Goal: Information Seeking & Learning: Learn about a topic

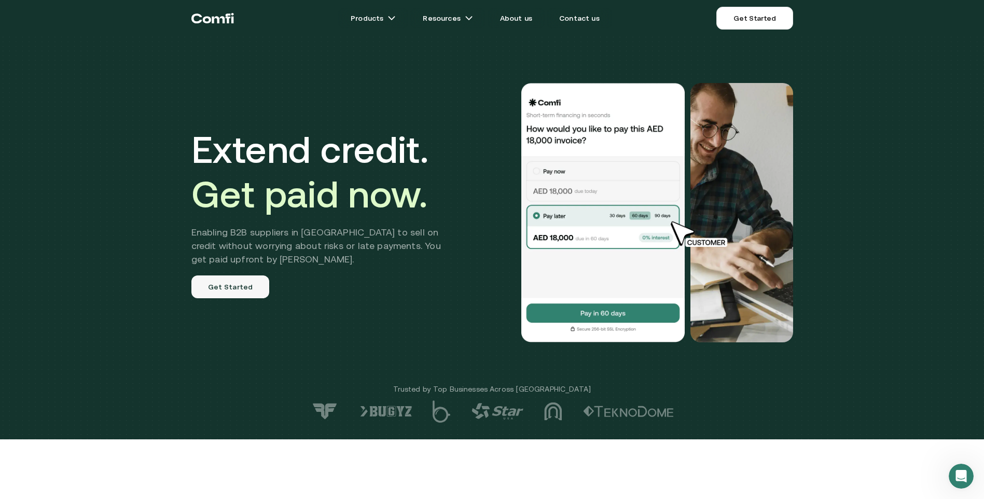
click at [219, 286] on link "Get Started" at bounding box center [230, 286] width 78 height 23
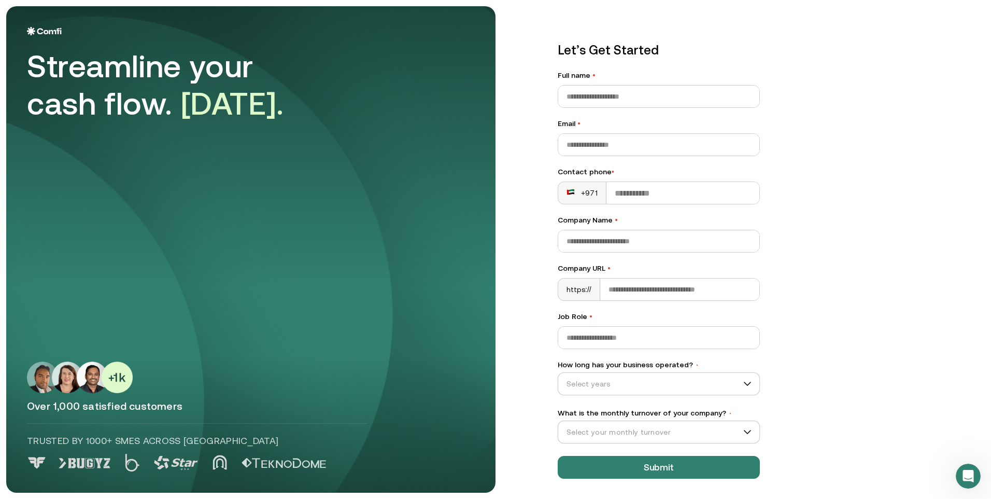
scroll to position [3, 0]
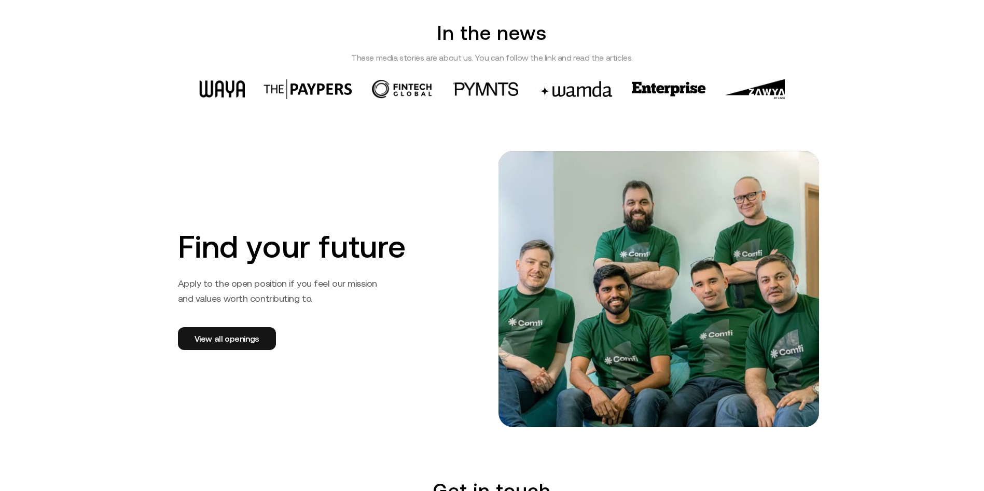
scroll to position [1555, 0]
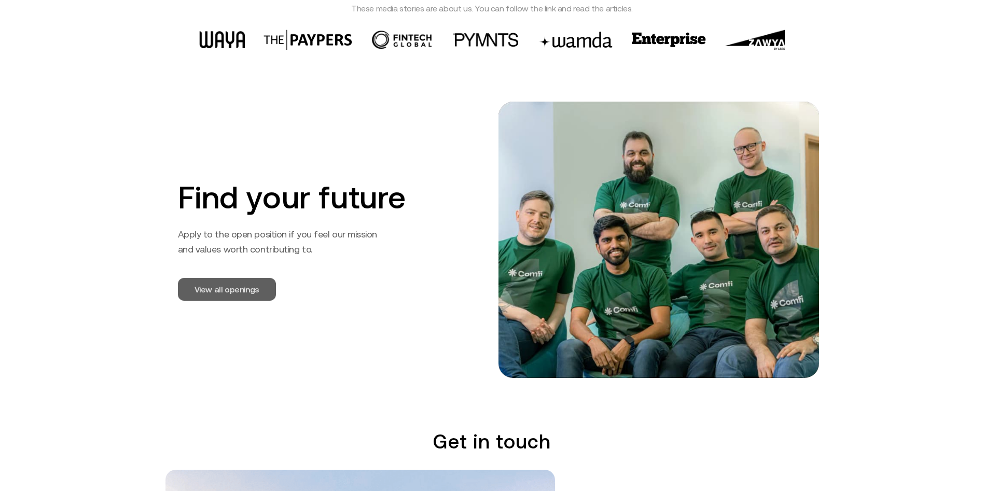
click at [224, 290] on link "View all openings" at bounding box center [227, 289] width 98 height 23
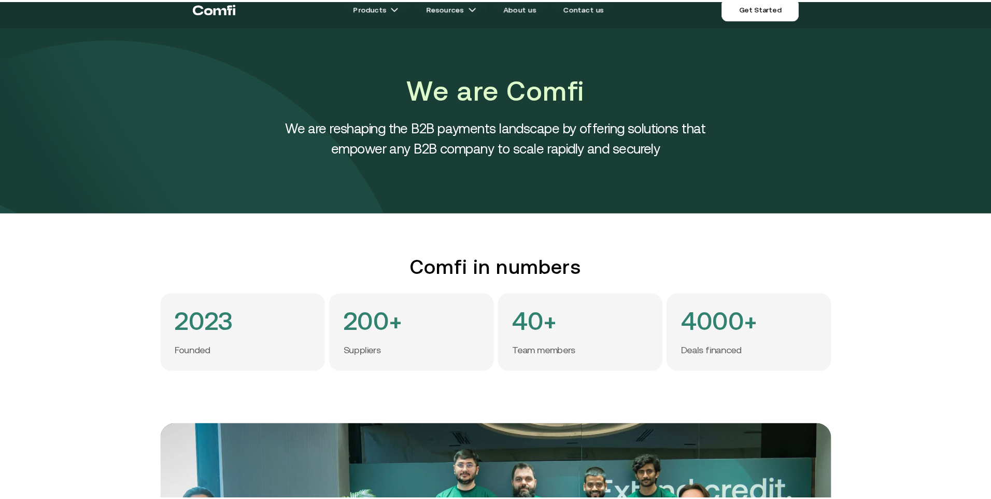
scroll to position [0, 0]
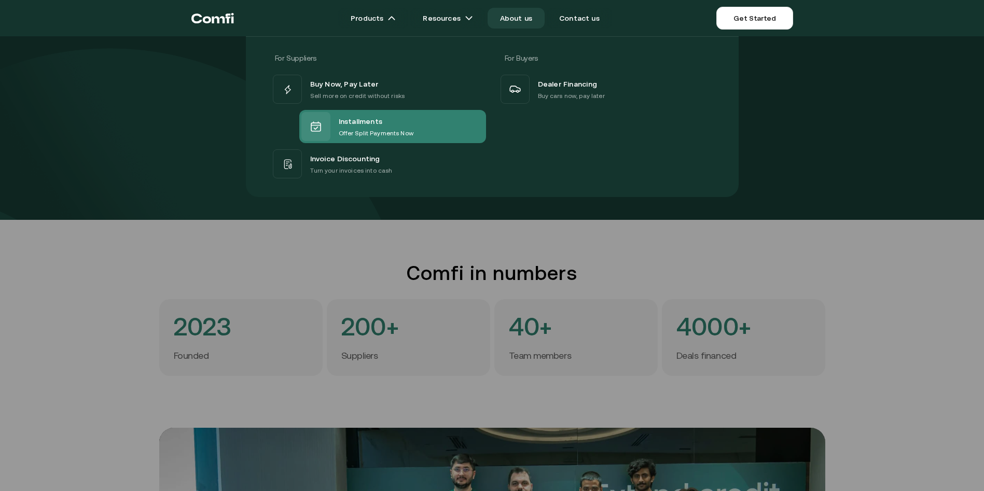
click at [329, 127] on div at bounding box center [315, 126] width 29 height 29
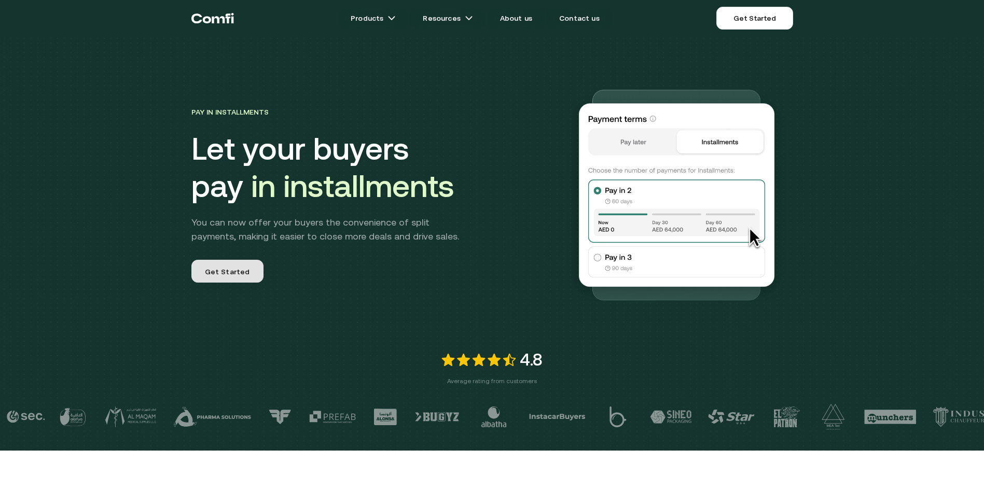
click at [252, 272] on link "Get Started" at bounding box center [227, 271] width 72 height 23
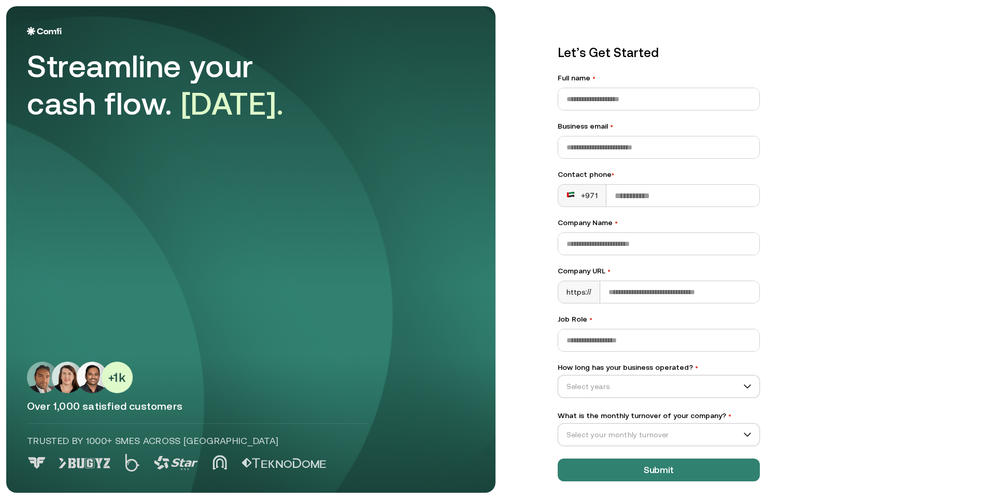
scroll to position [3, 0]
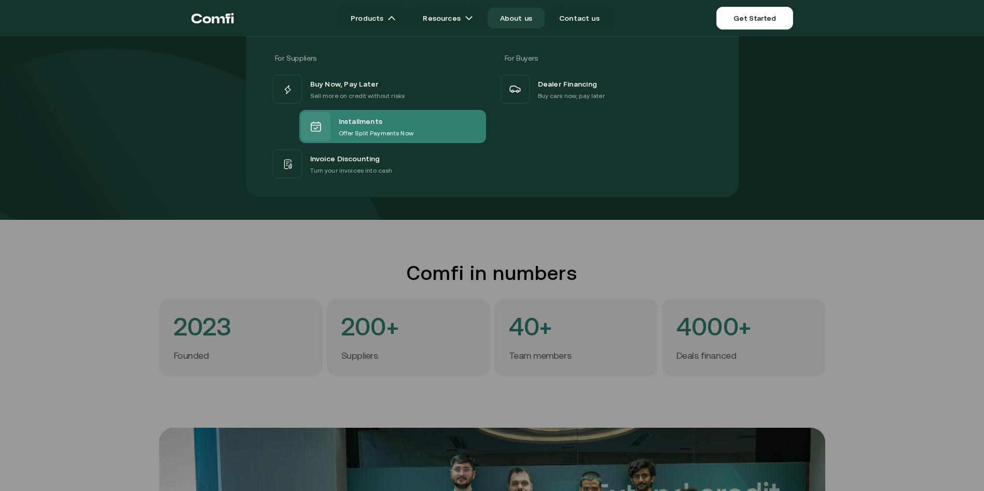
click at [343, 121] on span "Installments" at bounding box center [361, 121] width 44 height 13
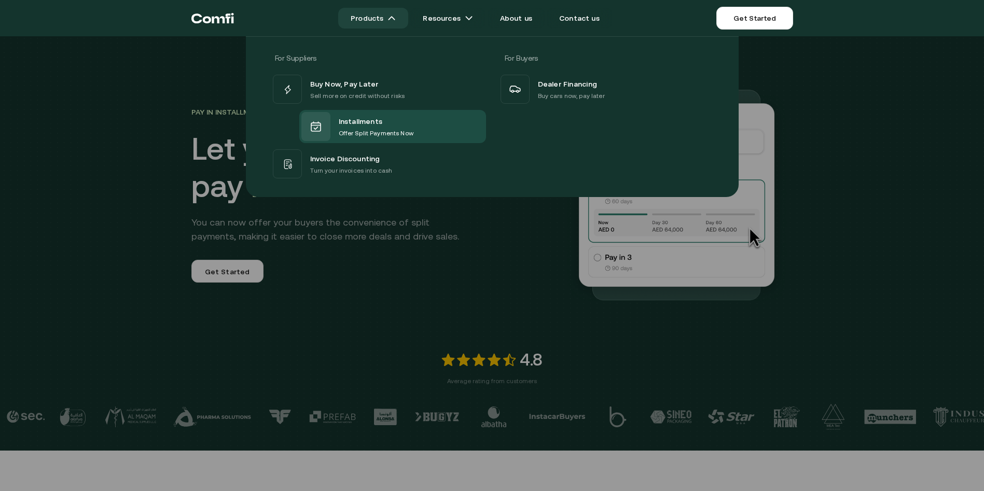
click at [393, 21] on img at bounding box center [391, 18] width 8 height 8
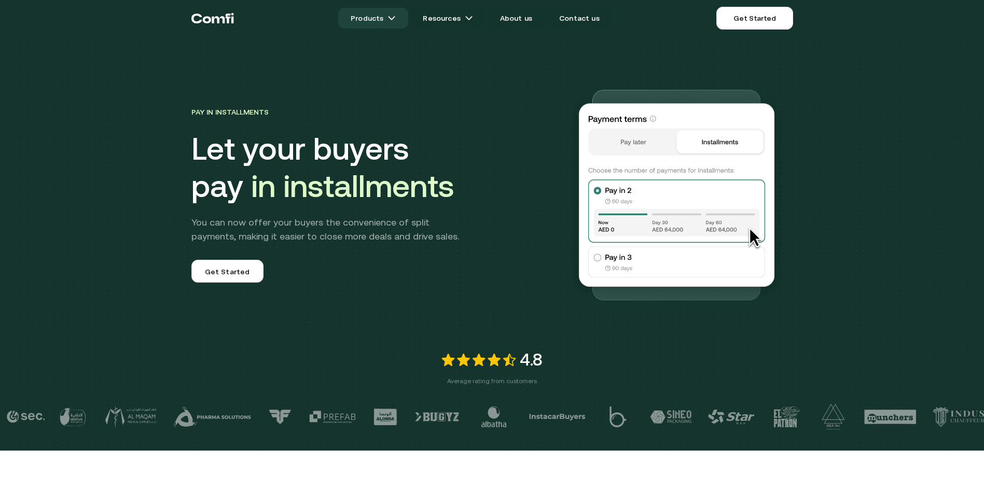
click at [396, 16] on img at bounding box center [391, 18] width 8 height 8
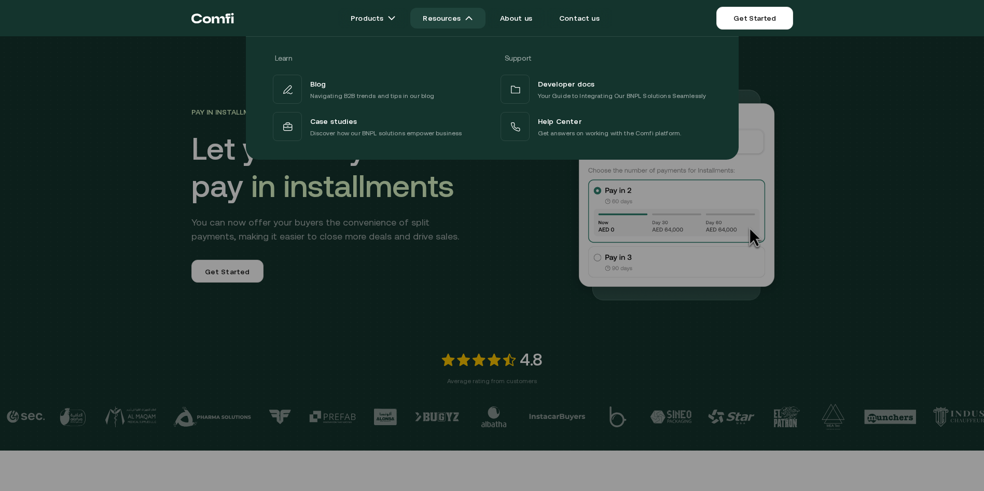
click at [472, 17] on img at bounding box center [469, 18] width 8 height 8
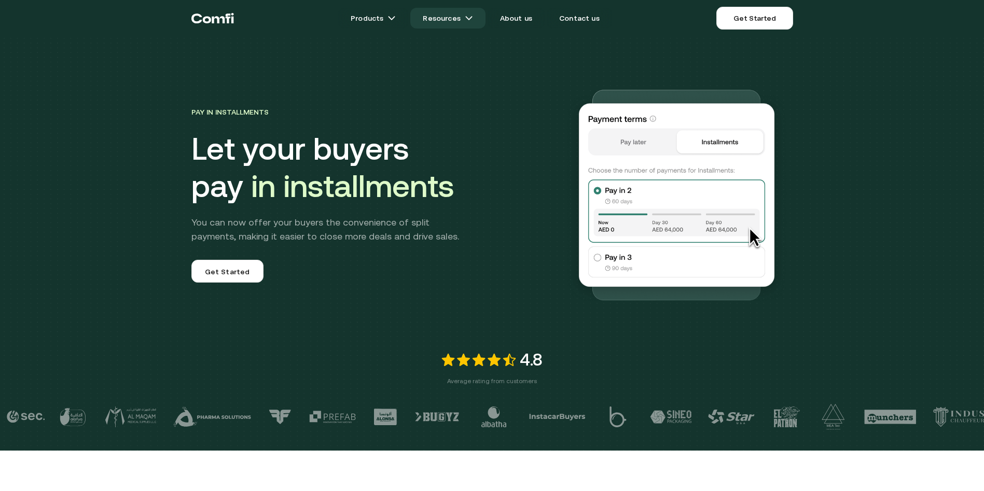
click at [440, 18] on link "Resources" at bounding box center [447, 18] width 75 height 21
click at [472, 18] on img at bounding box center [469, 18] width 8 height 8
click at [219, 273] on span "Get Started" at bounding box center [227, 271] width 45 height 11
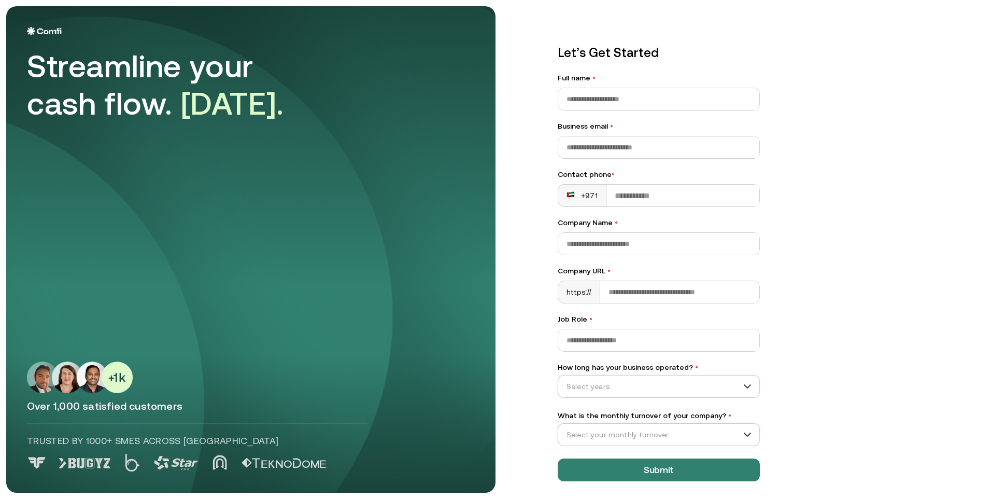
scroll to position [3, 0]
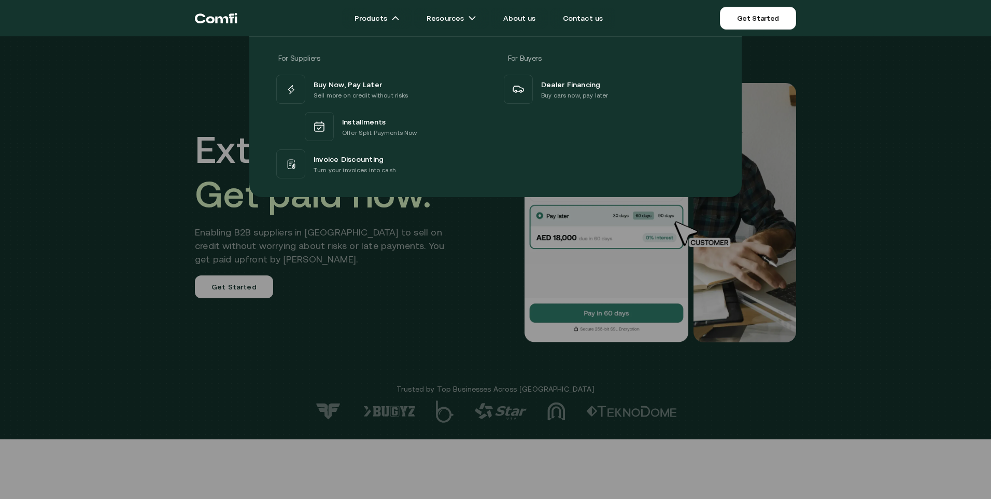
click at [483, 217] on div at bounding box center [495, 285] width 991 height 499
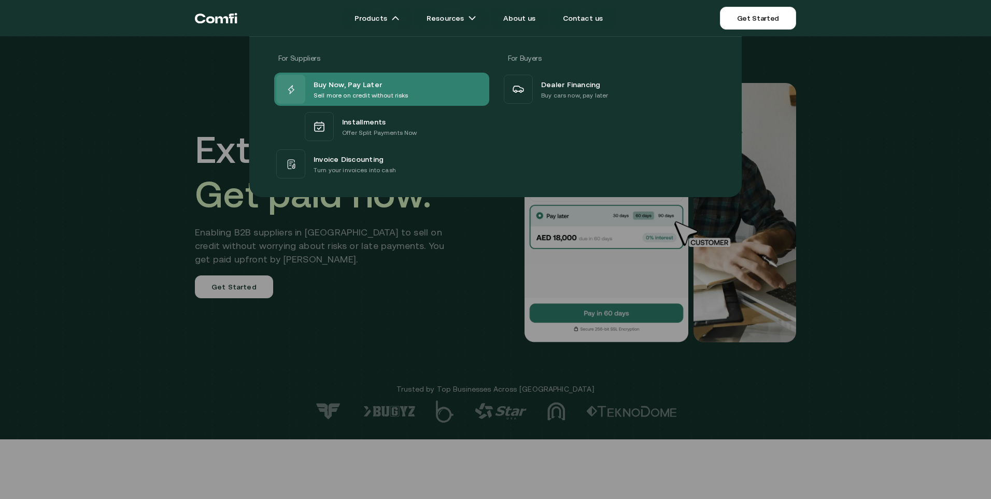
click at [326, 96] on p "Sell more on credit without risks" at bounding box center [361, 95] width 95 height 10
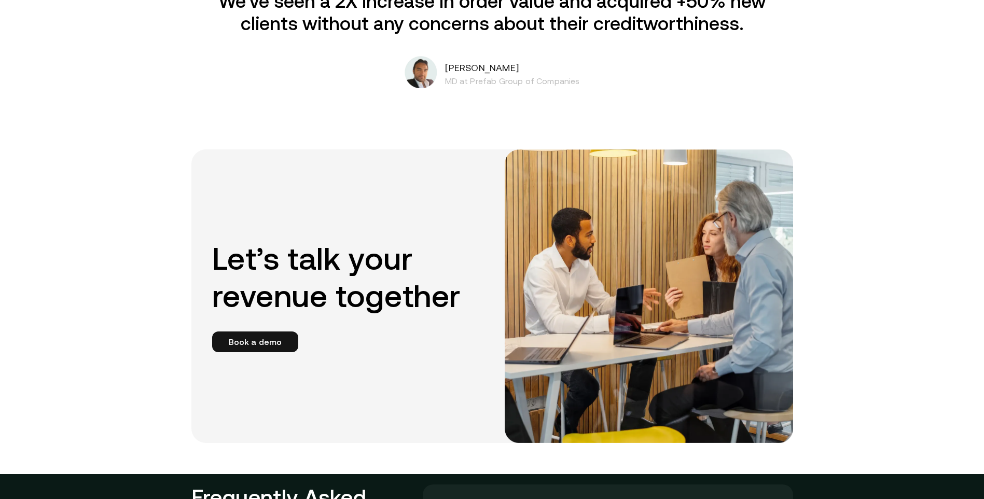
scroll to position [1711, 0]
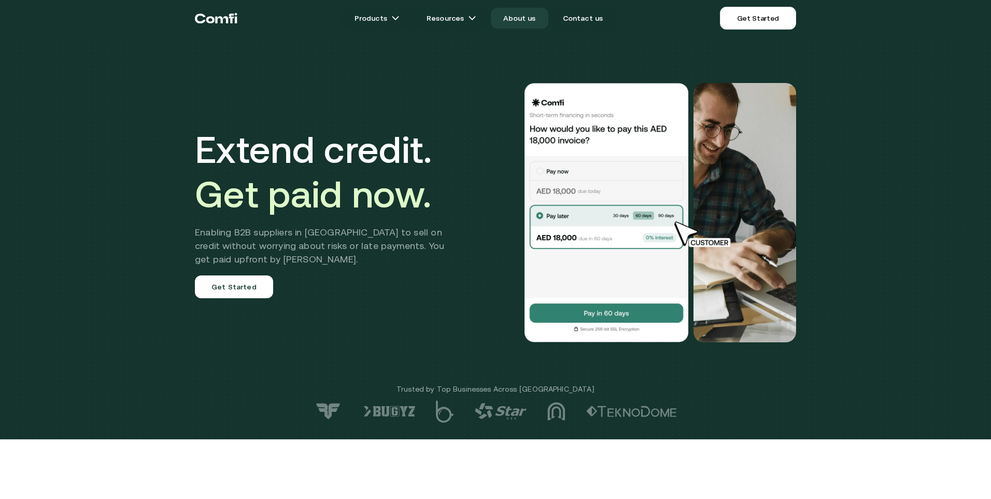
click at [532, 19] on link "About us" at bounding box center [519, 18] width 57 height 21
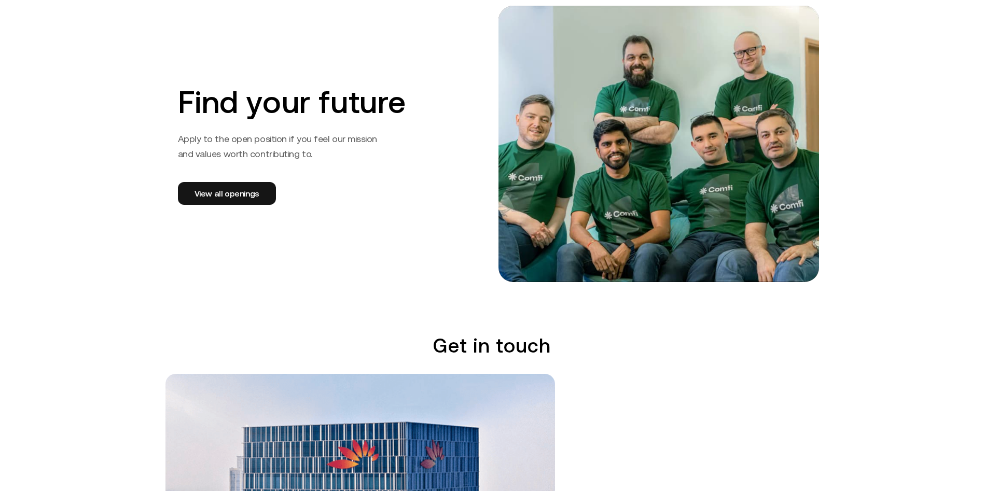
scroll to position [1659, 0]
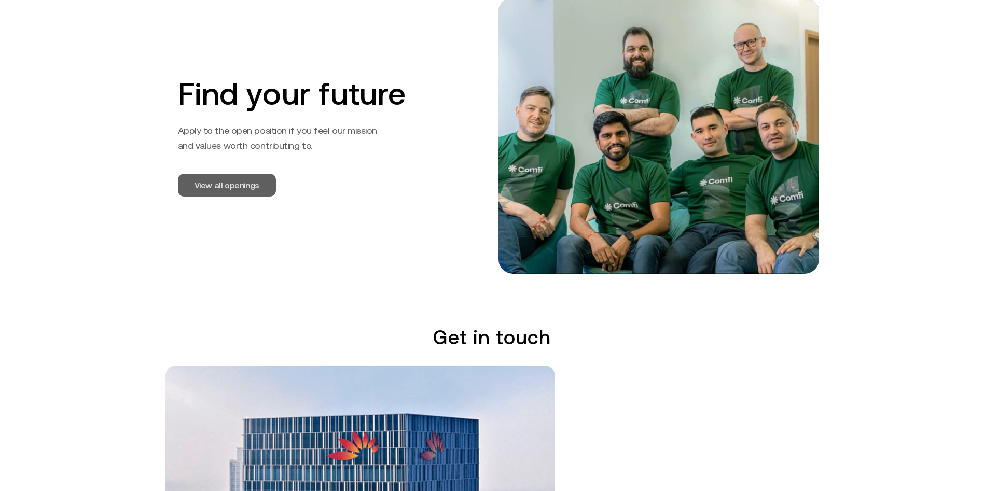
click at [232, 185] on link "View all openings" at bounding box center [227, 185] width 98 height 23
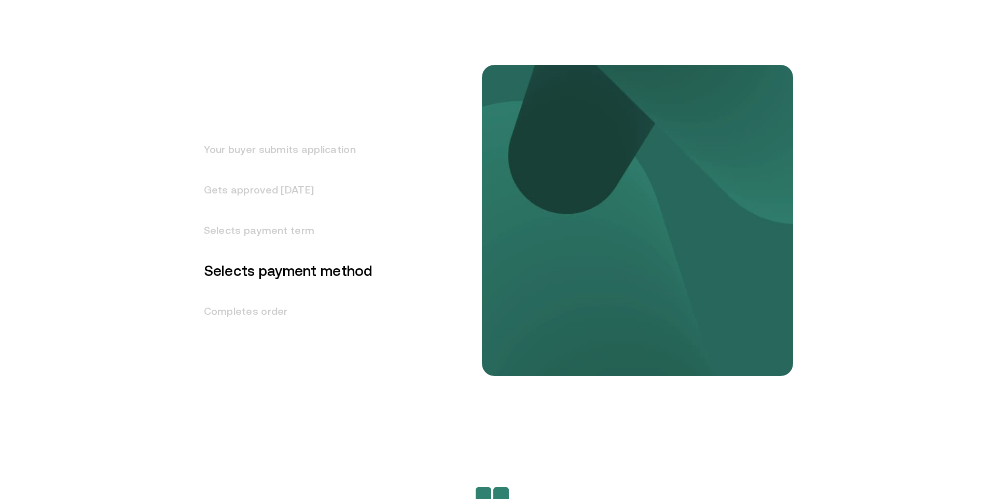
scroll to position [1348, 0]
